Goal: Task Accomplishment & Management: Manage account settings

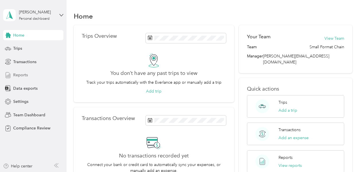
click at [23, 76] on span "Reports" at bounding box center [20, 75] width 15 height 6
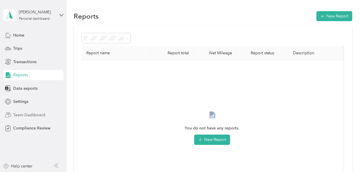
click at [35, 114] on span "Team Dashboard" at bounding box center [29, 115] width 32 height 6
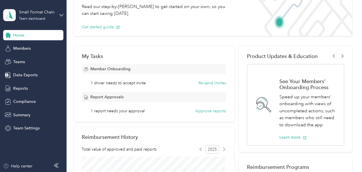
scroll to position [57, 0]
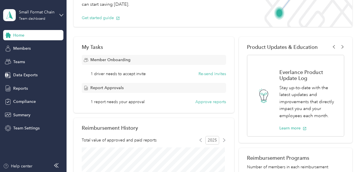
click at [114, 60] on span "Member Onboarding" at bounding box center [110, 60] width 40 height 6
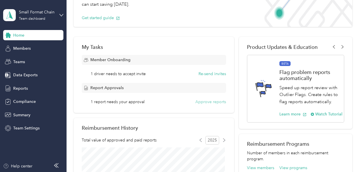
click at [206, 102] on button "Approve reports" at bounding box center [210, 102] width 31 height 6
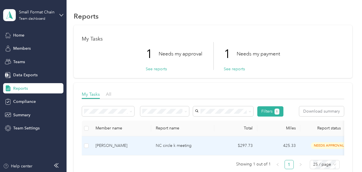
scroll to position [29, 0]
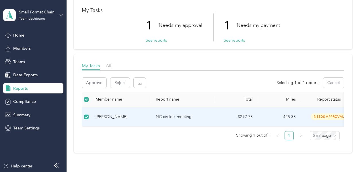
click at [323, 117] on span "needs approval" at bounding box center [329, 117] width 36 height 7
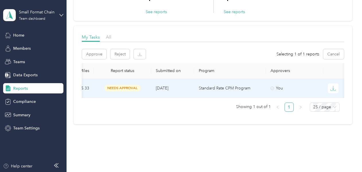
scroll to position [0, 215]
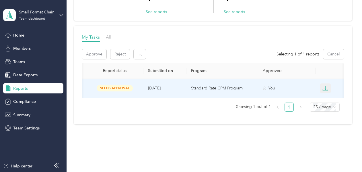
click at [325, 88] on icon "button" at bounding box center [325, 89] width 6 height 6
click at [121, 88] on span "needs approval" at bounding box center [115, 88] width 36 height 7
click at [96, 56] on button "Approve" at bounding box center [94, 54] width 24 height 10
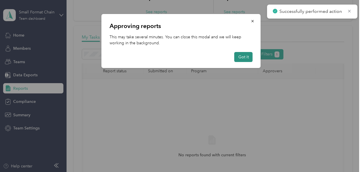
click at [248, 60] on button "Got it" at bounding box center [243, 57] width 18 height 10
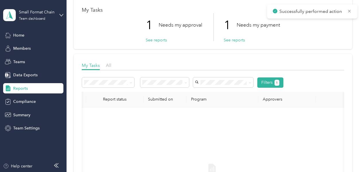
scroll to position [0, 0]
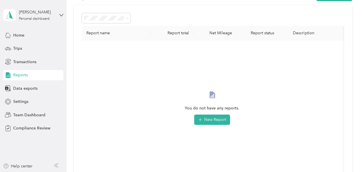
scroll to position [29, 0]
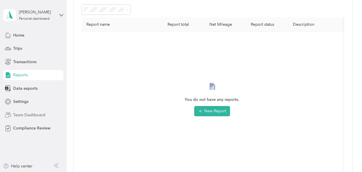
click at [25, 113] on span "Team Dashboard" at bounding box center [29, 115] width 32 height 6
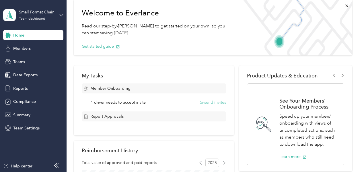
click at [212, 103] on button "Re-send invites" at bounding box center [212, 103] width 28 height 6
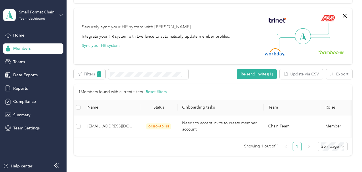
scroll to position [172, 0]
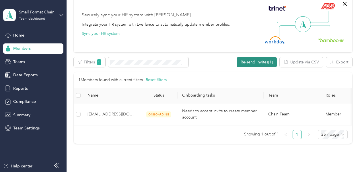
click at [253, 64] on button "Re-send invites (1)" at bounding box center [256, 62] width 40 height 10
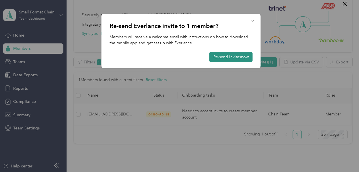
click at [236, 60] on button "Re-send invites now" at bounding box center [230, 57] width 43 height 10
